Goal: Find specific fact: Find specific page/section

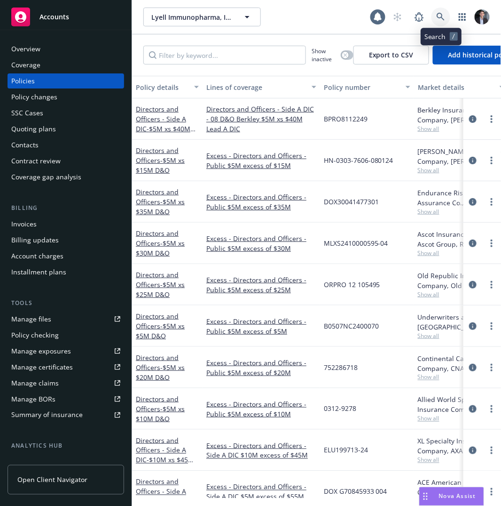
click at [436, 11] on link at bounding box center [441, 17] width 19 height 19
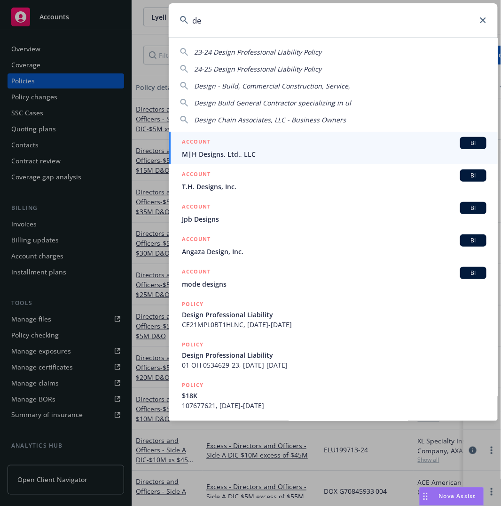
type input "d"
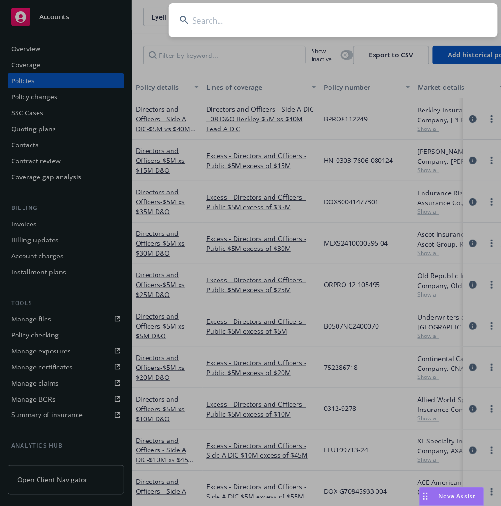
type input "l"
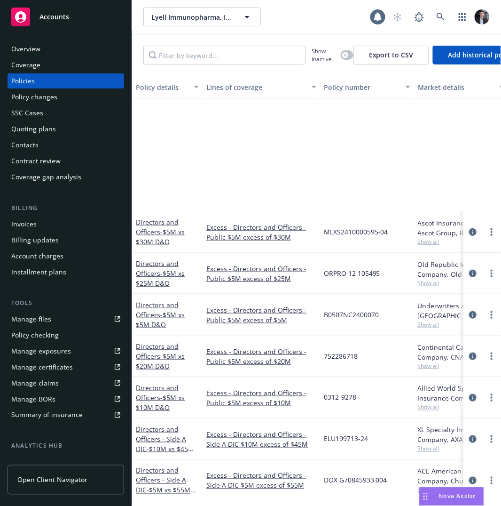
scroll to position [356, 0]
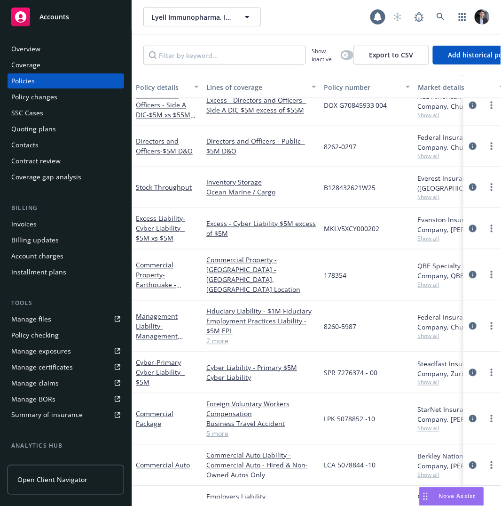
click at [338, 367] on span "SPR 7276374 - 00" at bounding box center [351, 372] width 54 height 10
copy span "SPR 7276374 - 00"
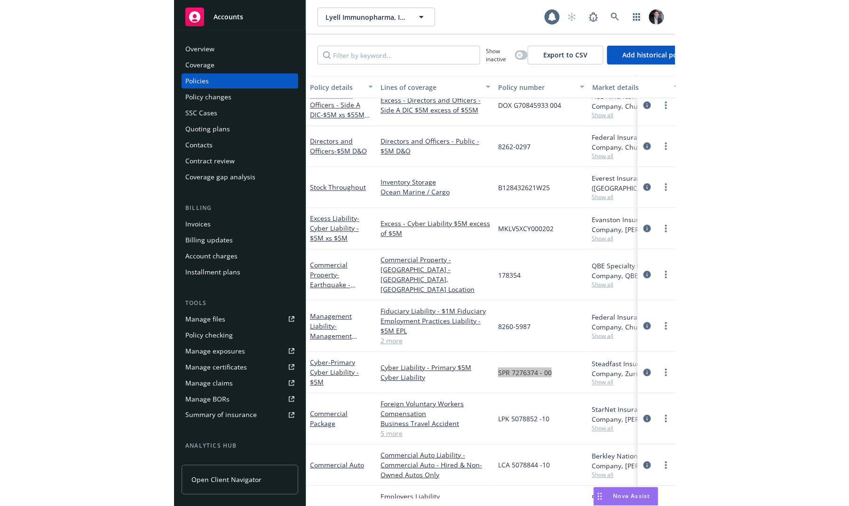
scroll to position [2, 0]
